Goal: Transaction & Acquisition: Obtain resource

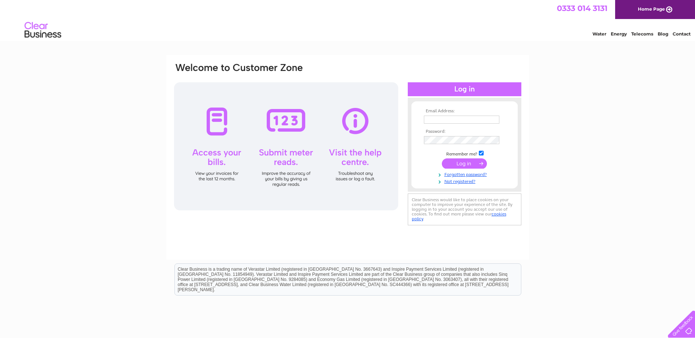
type input "urraestate@gmail.com"
click at [463, 165] on input "submit" at bounding box center [464, 164] width 45 height 10
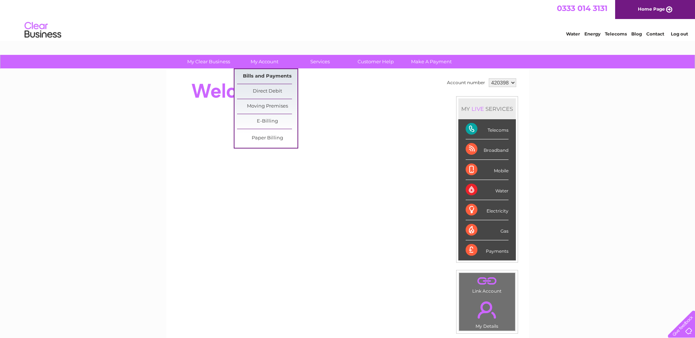
click at [272, 77] on link "Bills and Payments" at bounding box center [267, 76] width 60 height 15
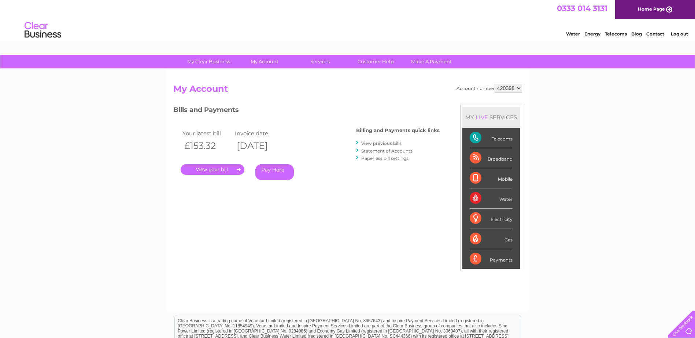
click at [392, 143] on link "View previous bills" at bounding box center [381, 143] width 40 height 5
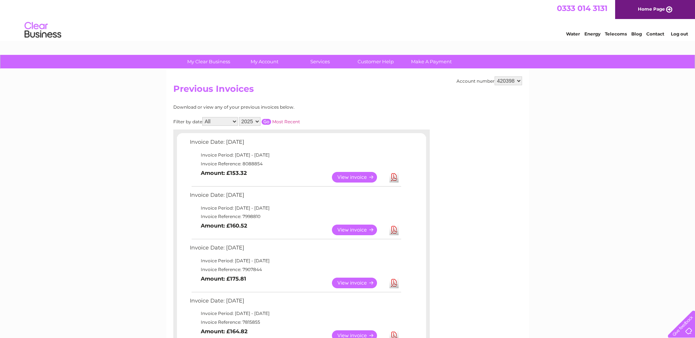
click at [393, 283] on link "Download" at bounding box center [393, 283] width 9 height 11
drag, startPoint x: 512, startPoint y: 79, endPoint x: 508, endPoint y: 83, distance: 5.4
click at [512, 79] on select "420398 420399" at bounding box center [507, 81] width 27 height 9
select select "420399"
click at [494, 77] on select "420398 420399" at bounding box center [507, 81] width 27 height 9
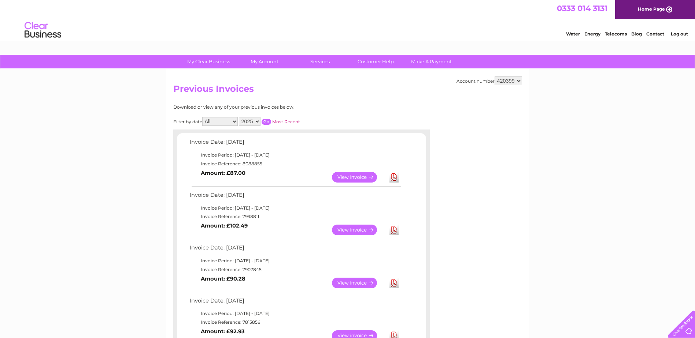
click at [394, 286] on link "Download" at bounding box center [393, 283] width 9 height 11
click at [394, 227] on link "Download" at bounding box center [393, 230] width 9 height 11
click at [396, 179] on link "Download" at bounding box center [393, 177] width 9 height 11
